Goal: Register for event/course

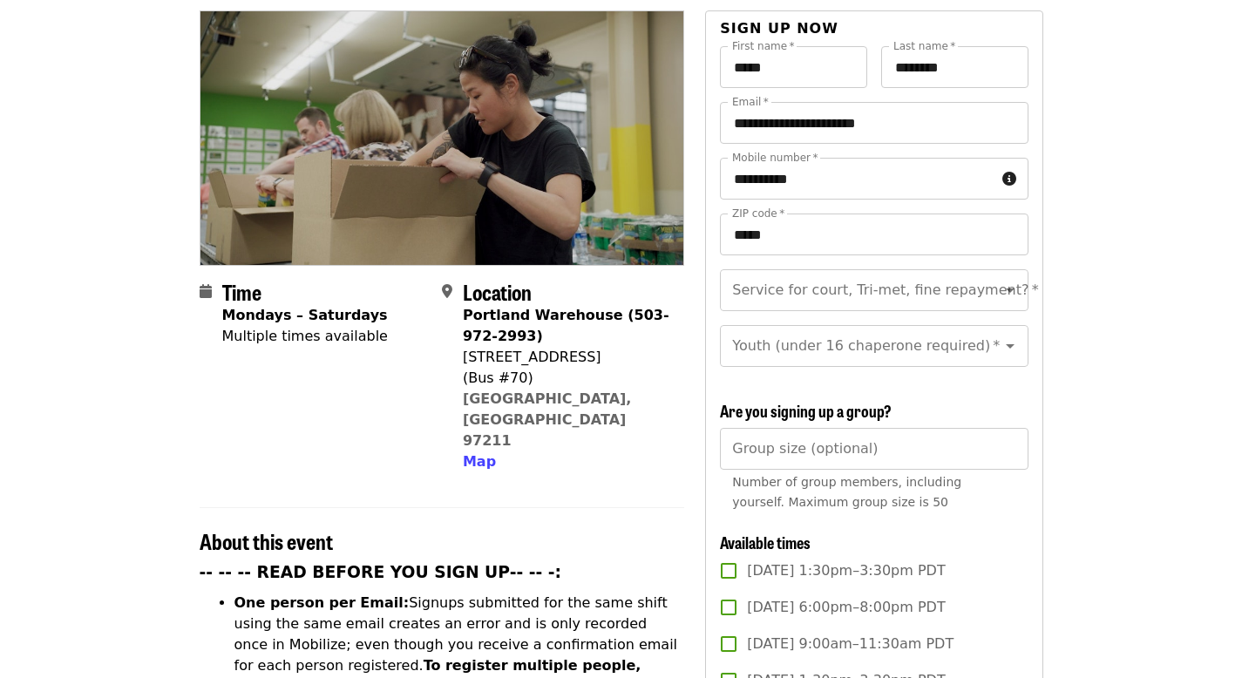
scroll to position [186, 0]
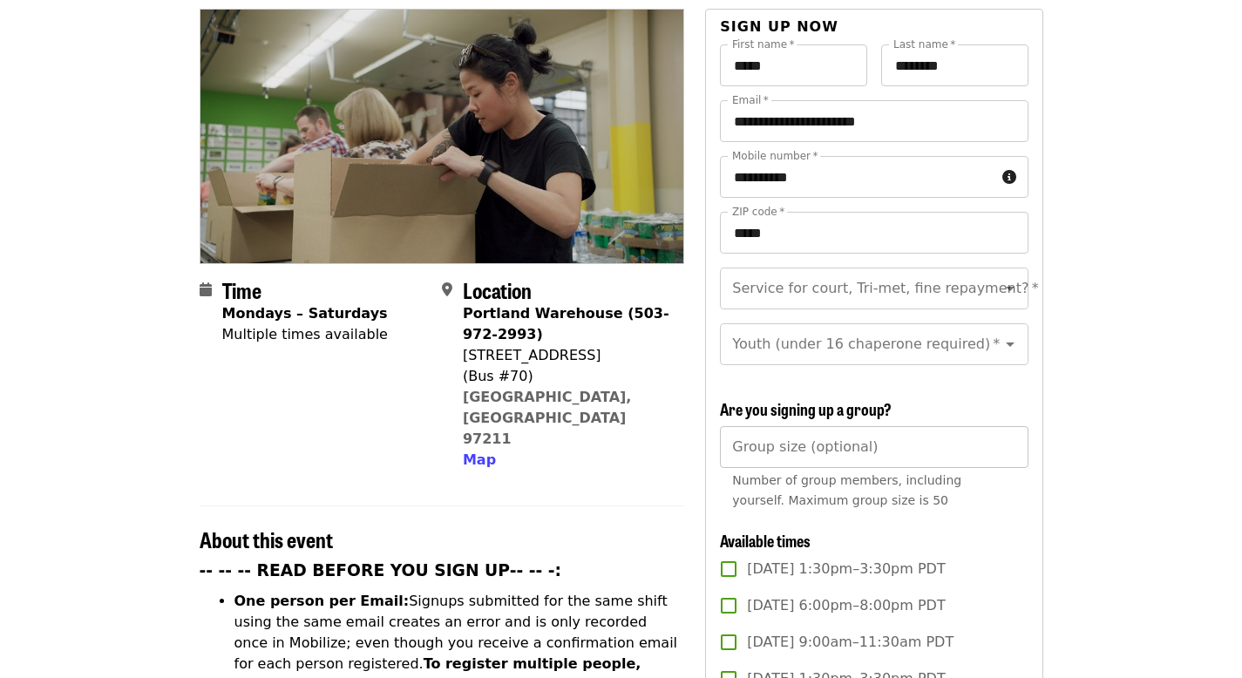
click at [768, 446] on input "Group size (optional)" at bounding box center [874, 447] width 308 height 42
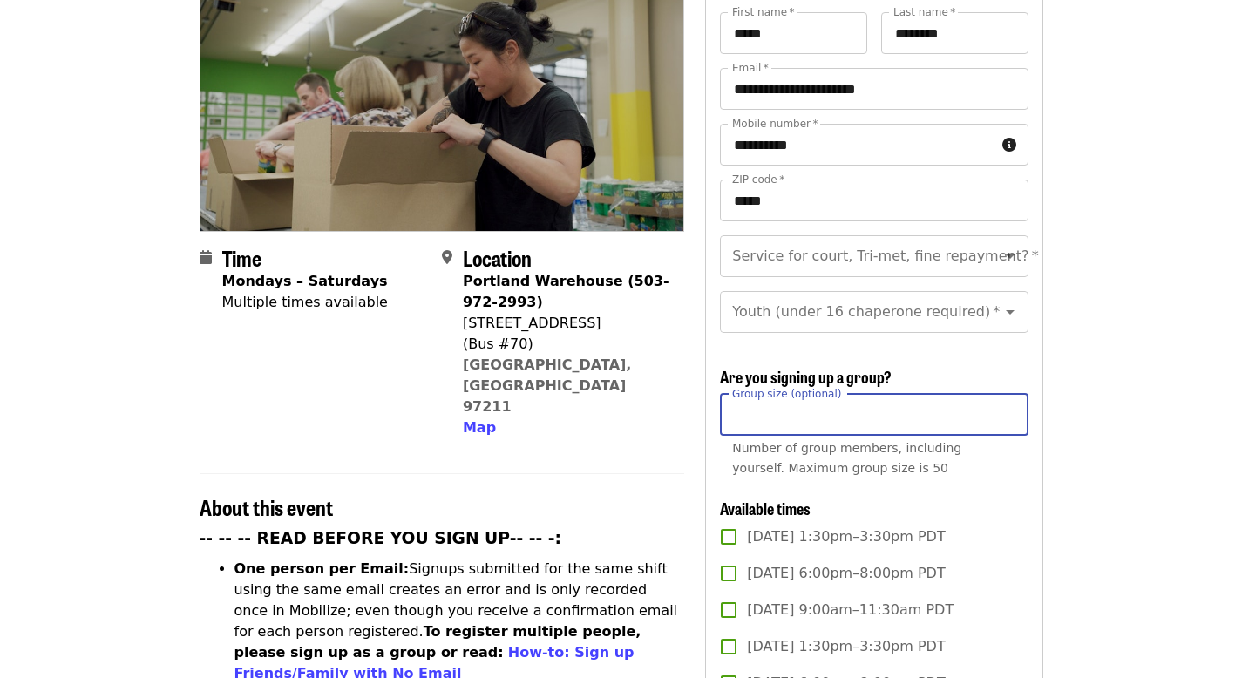
scroll to position [0, 0]
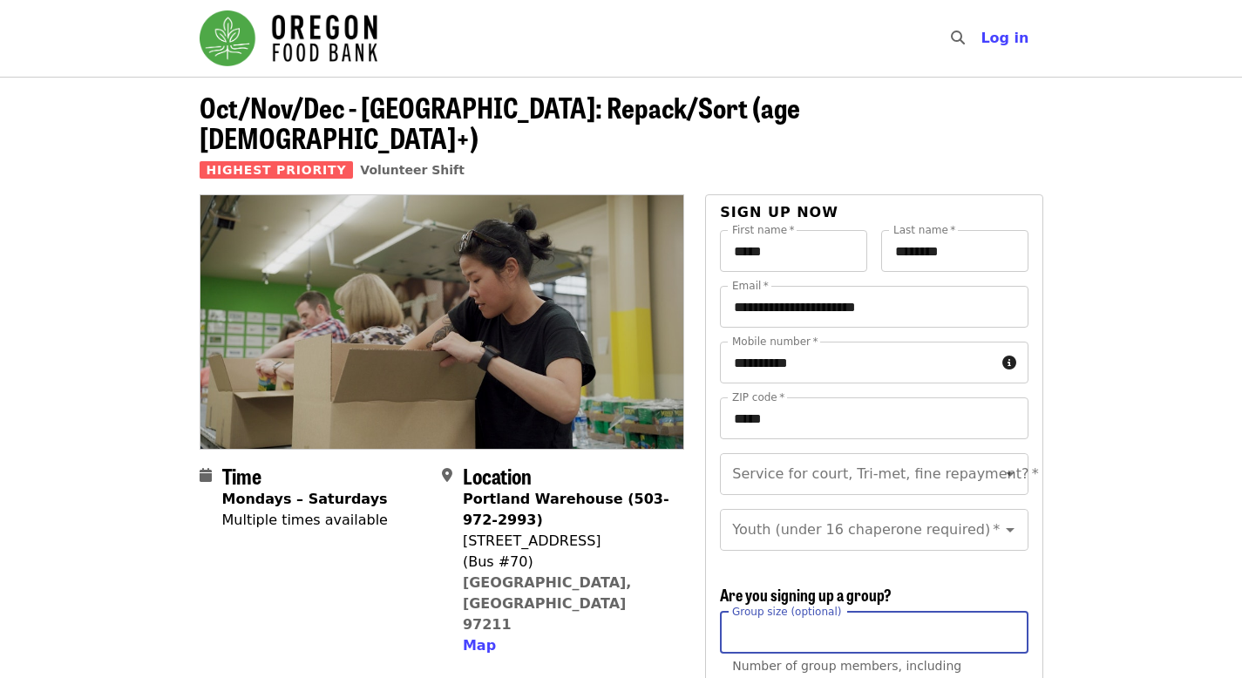
type input "*"
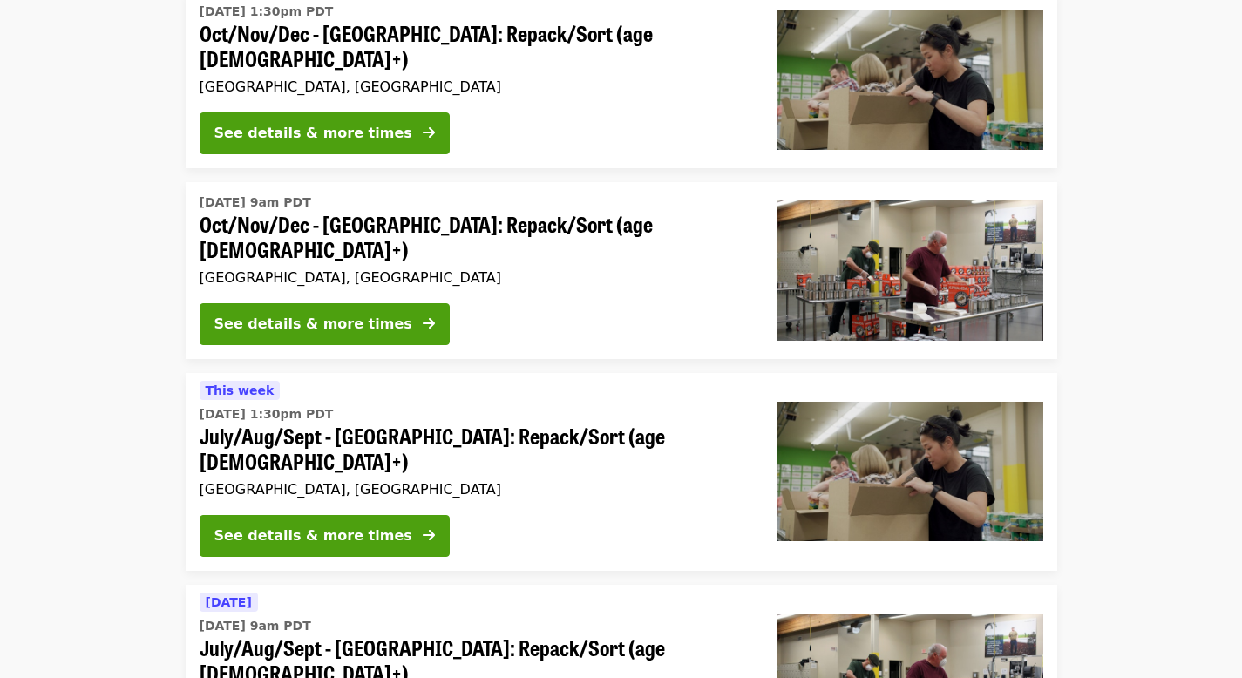
scroll to position [615, 0]
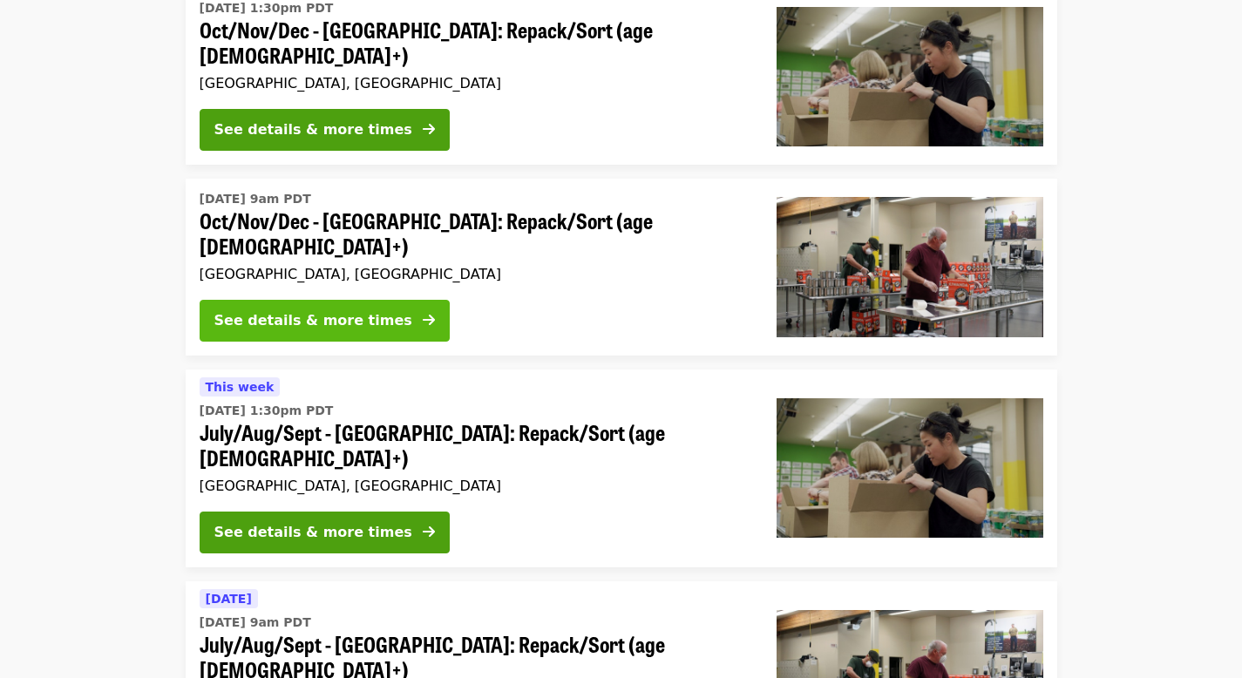
click at [318, 310] on div "See details & more times" at bounding box center [313, 320] width 198 height 21
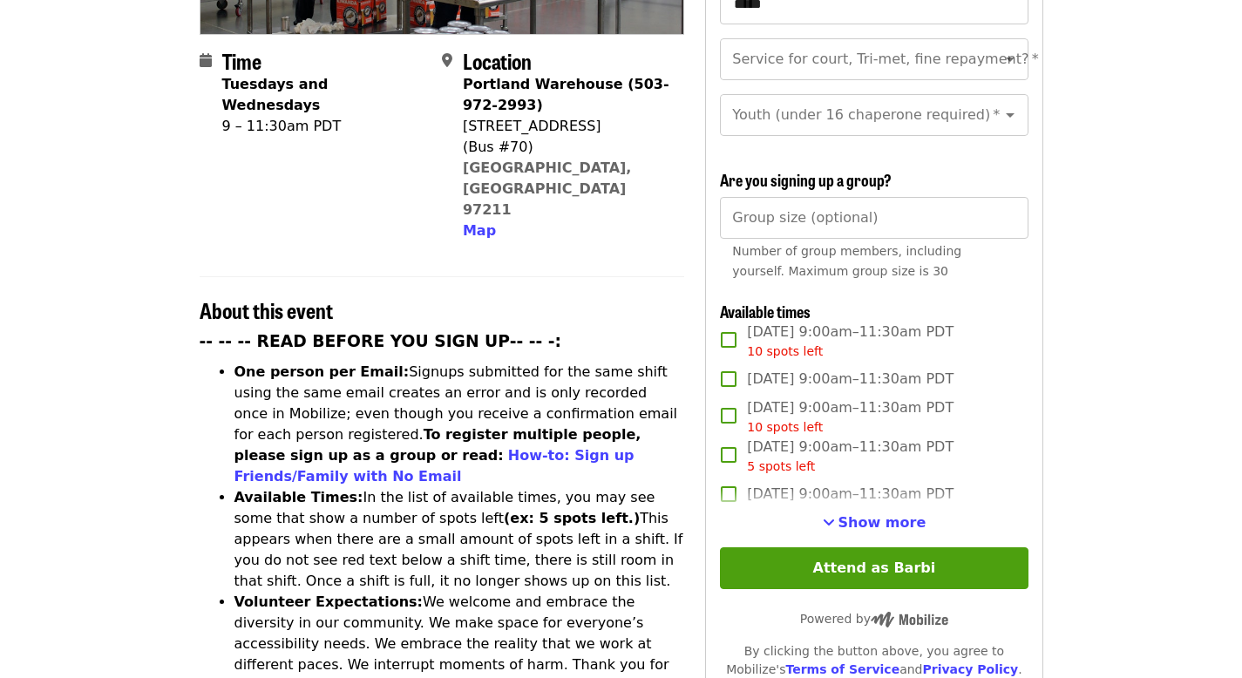
scroll to position [423, 0]
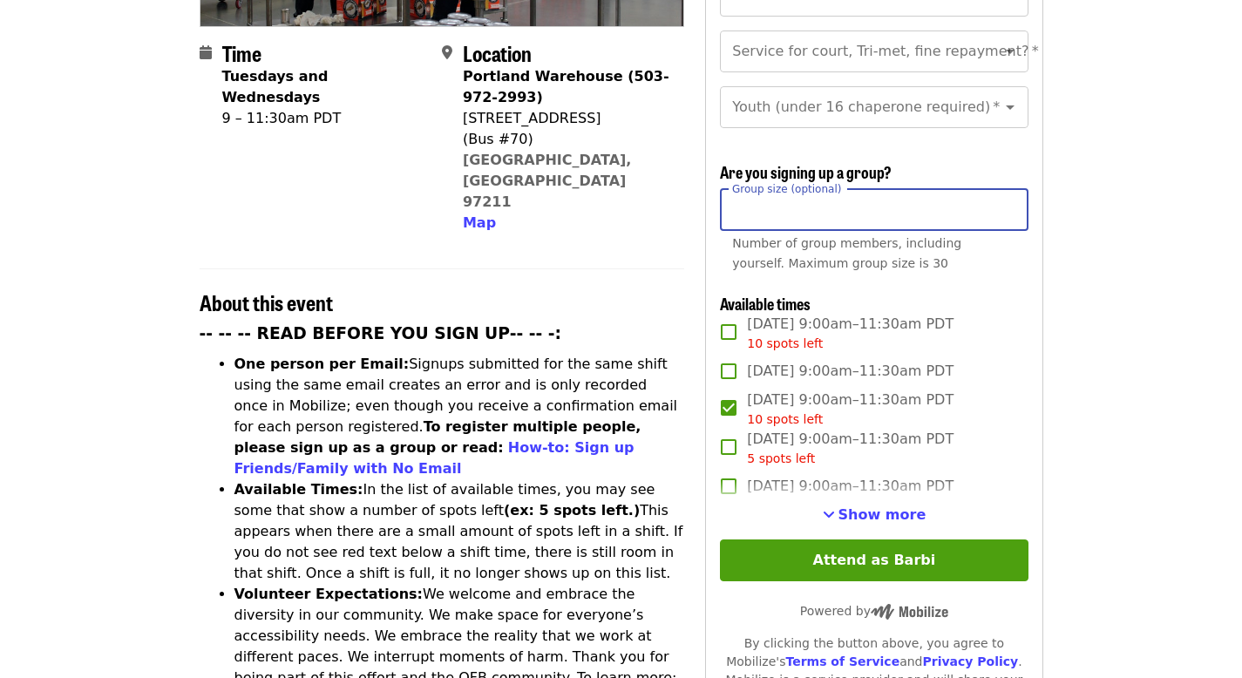
click at [770, 207] on input "Group size (optional)" at bounding box center [874, 210] width 308 height 42
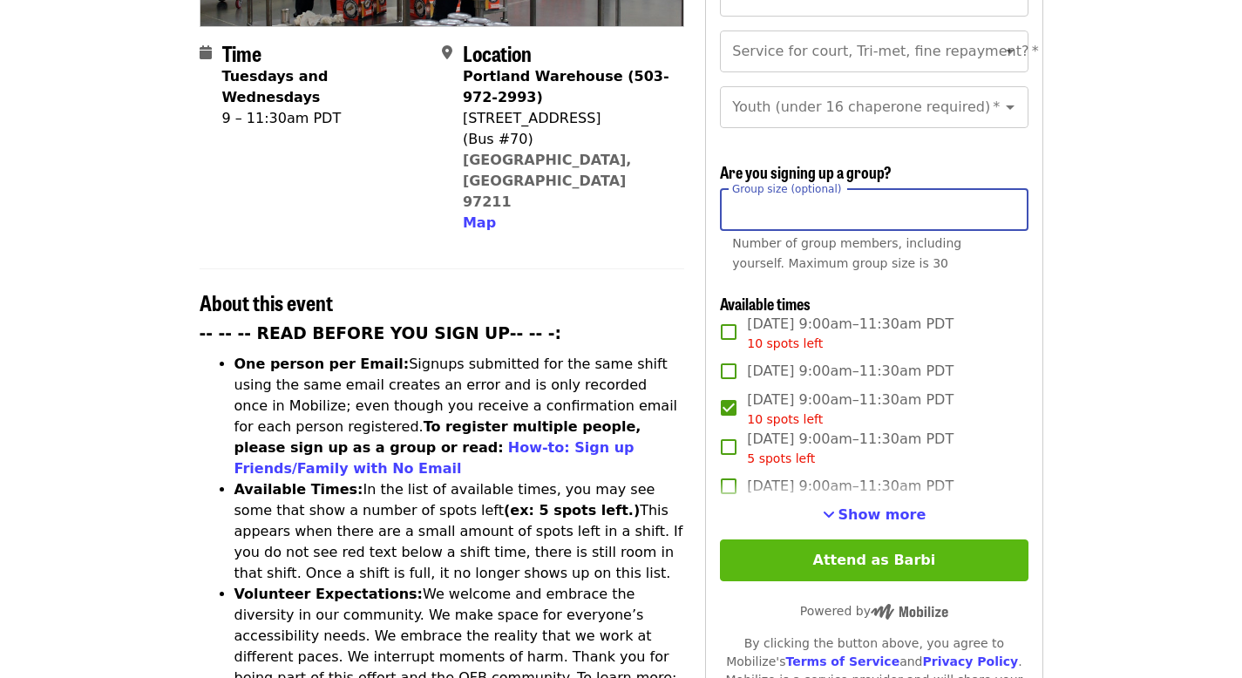
type input "*"
click at [867, 554] on button "Attend as Barbi" at bounding box center [874, 561] width 308 height 42
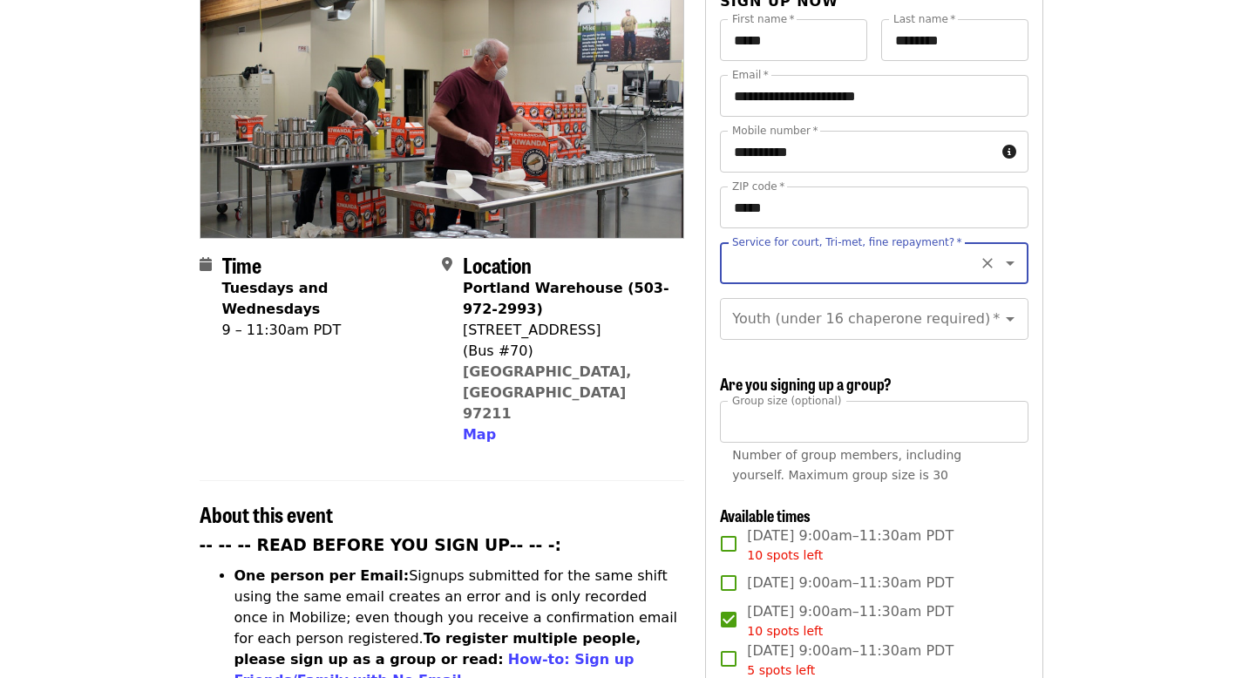
scroll to position [208, 0]
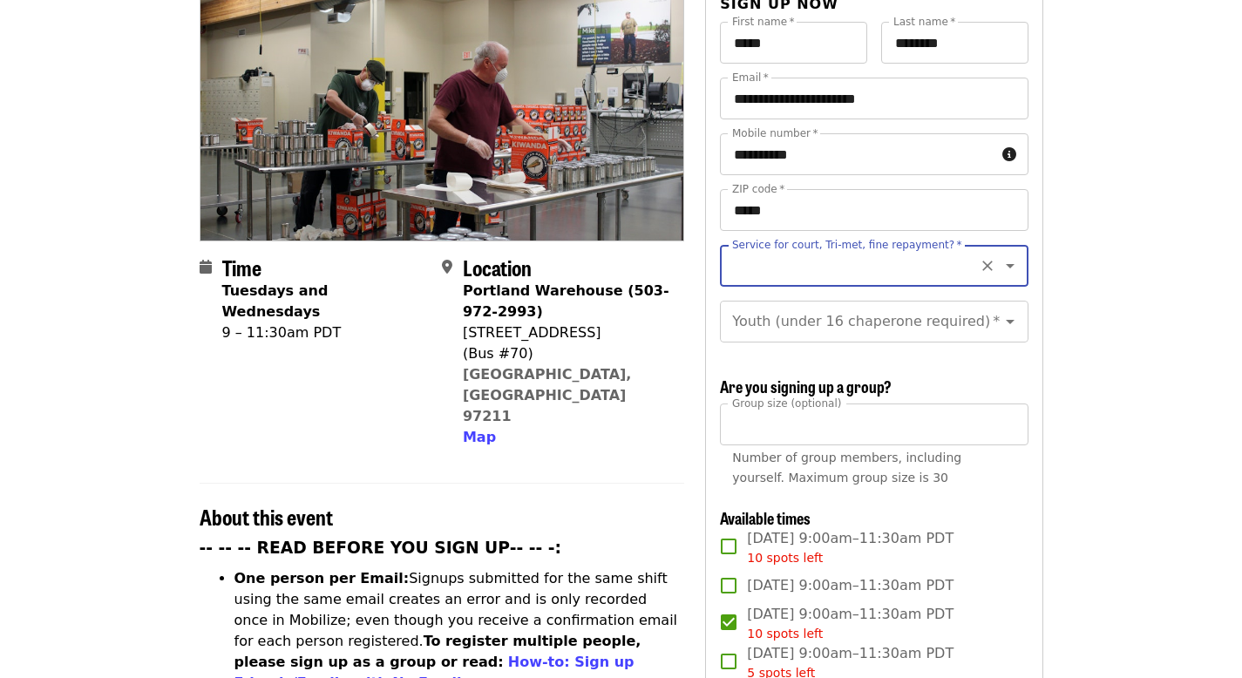
click at [1006, 264] on icon "Open" at bounding box center [1010, 266] width 9 height 4
click at [744, 285] on li "No" at bounding box center [867, 282] width 295 height 31
type input "**"
click at [1006, 320] on icon "Open" at bounding box center [1010, 322] width 9 height 4
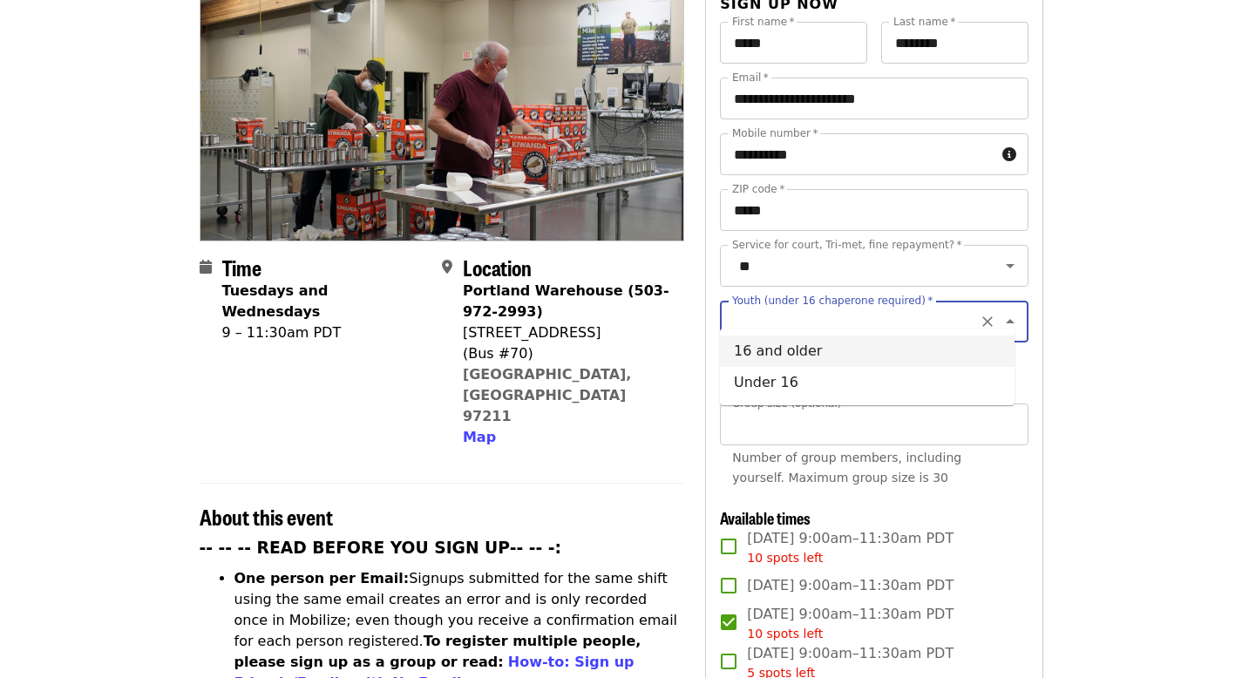
click at [776, 357] on li "16 and older" at bounding box center [867, 351] width 295 height 31
type input "**********"
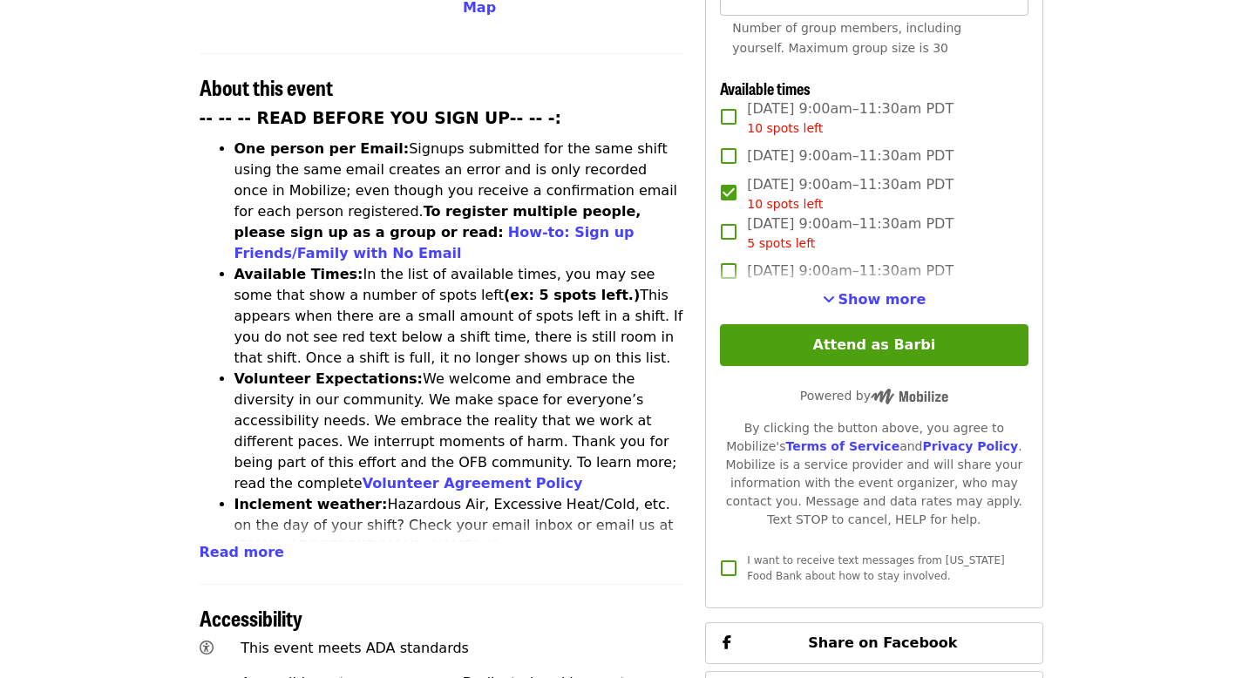
scroll to position [639, 0]
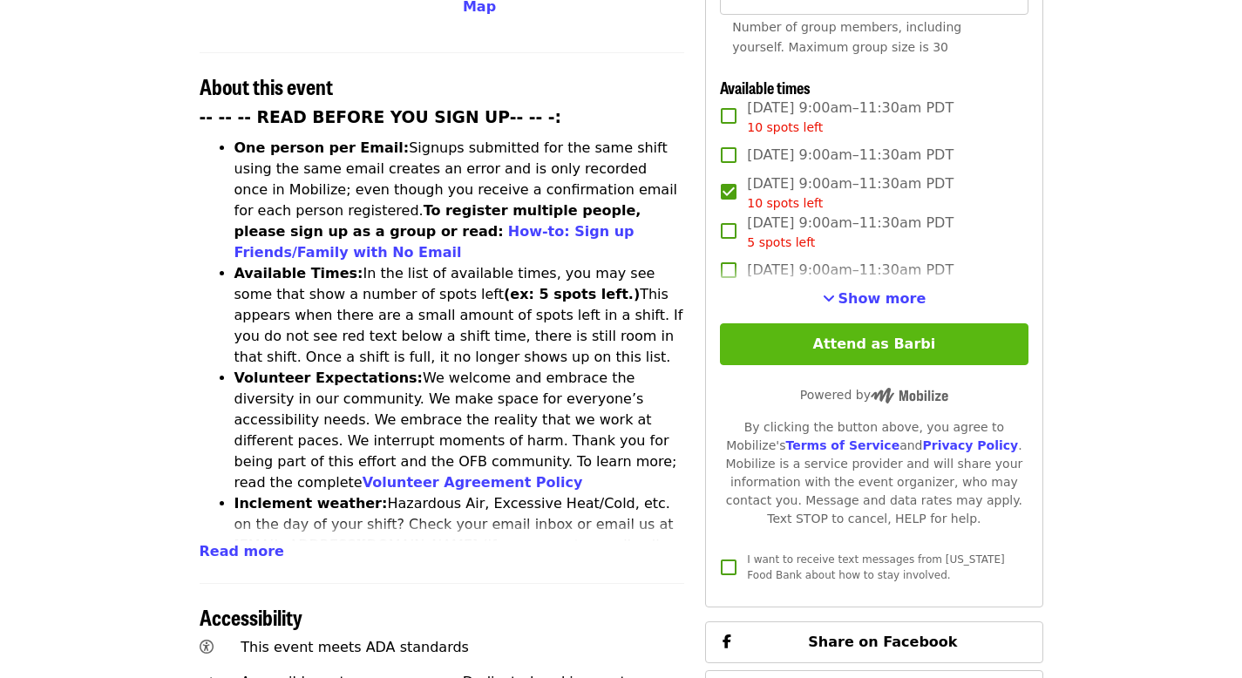
click at [842, 342] on button "Attend as Barbi" at bounding box center [874, 344] width 308 height 42
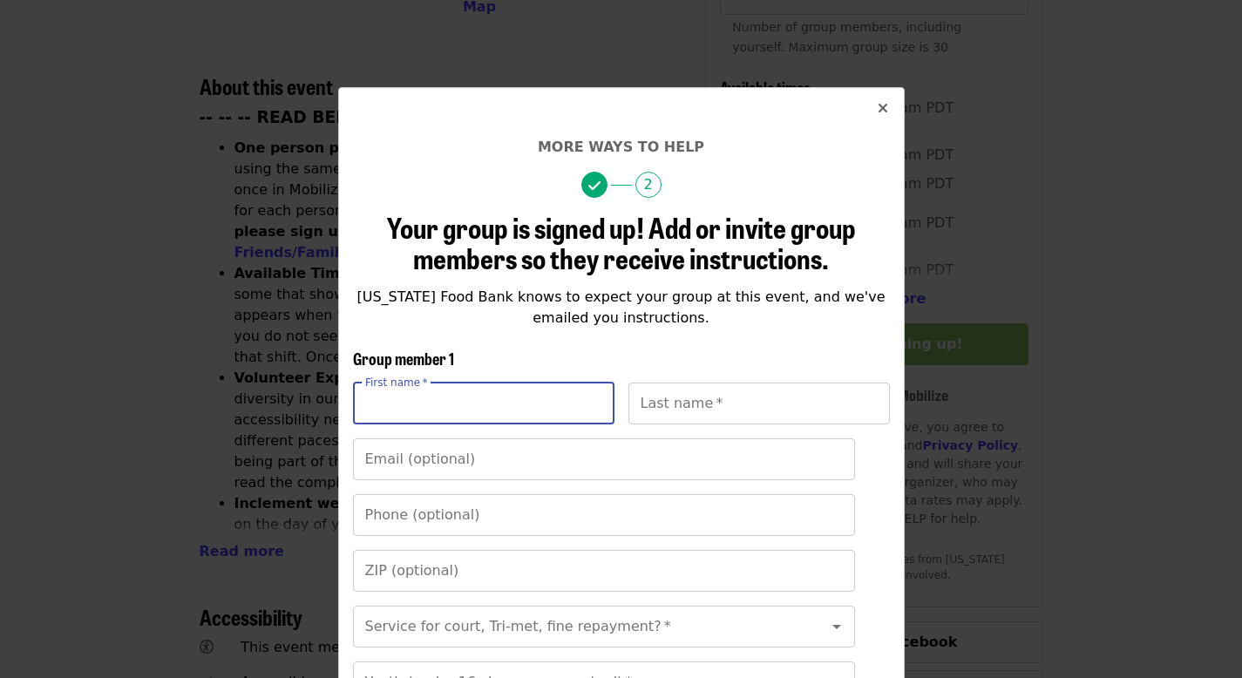
click at [509, 407] on input "First name   *" at bounding box center [484, 404] width 262 height 42
type input "*"
click at [878, 105] on icon "times icon" at bounding box center [883, 108] width 10 height 17
